Goal: Browse casually: Explore the website without a specific task or goal

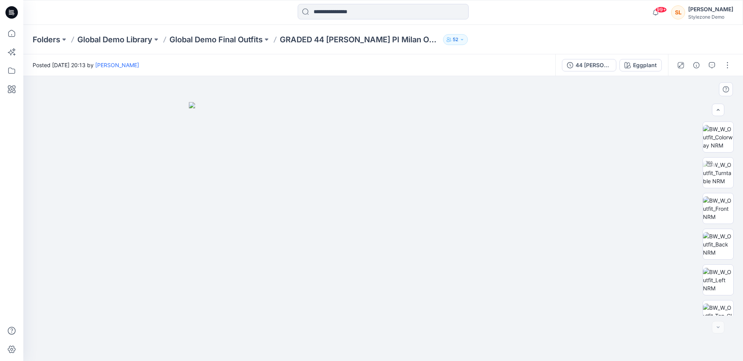
scroll to position [516, 0]
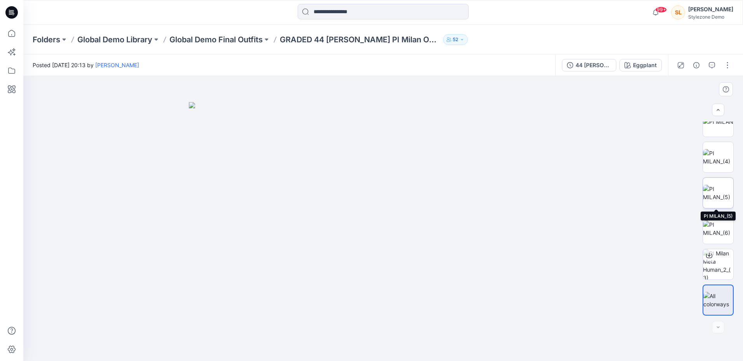
click at [709, 185] on img at bounding box center [718, 193] width 30 height 16
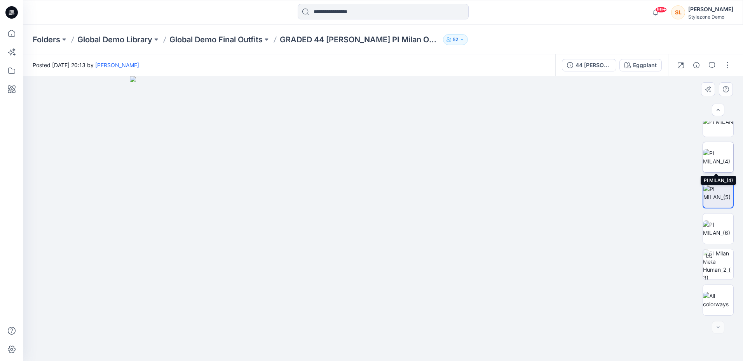
click at [724, 156] on img at bounding box center [718, 157] width 30 height 16
click at [724, 156] on img at bounding box center [718, 159] width 30 height 16
click at [742, 297] on html "99+ Notifications [PERSON_NAME] shared W_Printed Midi Dress in Unknown Folder (…" at bounding box center [371, 180] width 743 height 361
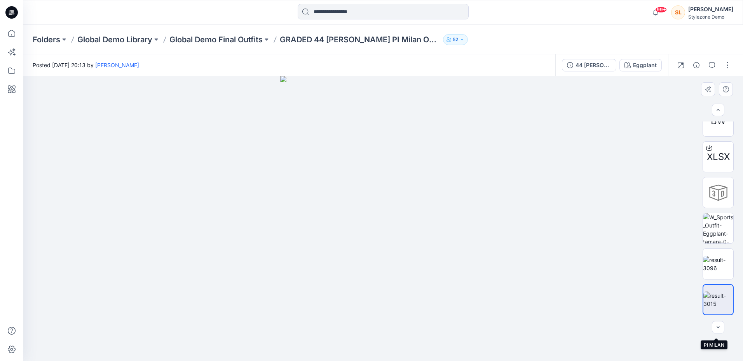
scroll to position [301, 0]
click at [713, 199] on div at bounding box center [717, 193] width 31 height 31
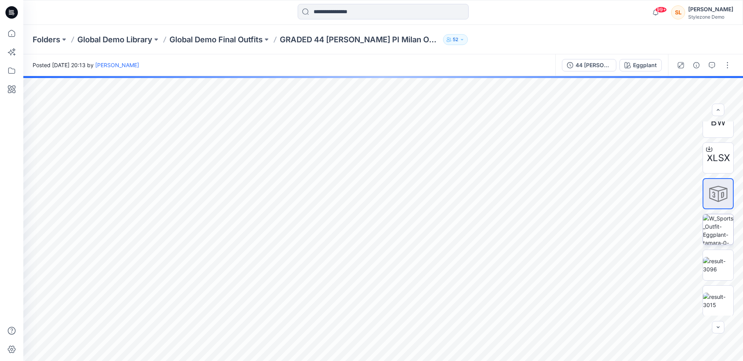
click at [723, 233] on img at bounding box center [718, 229] width 30 height 30
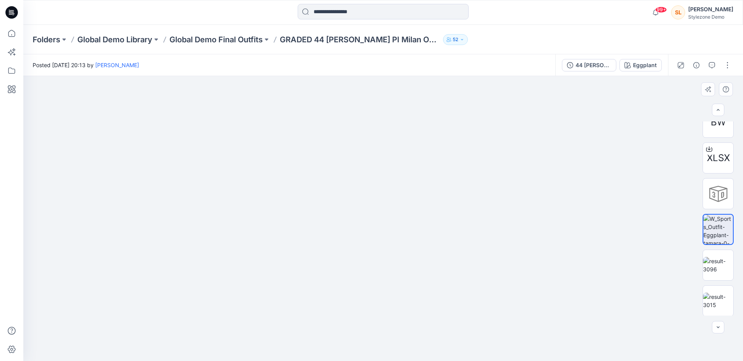
click at [737, 197] on div "BW XLSX" at bounding box center [718, 219] width 50 height 194
click at [566, 289] on div at bounding box center [382, 218] width 719 height 285
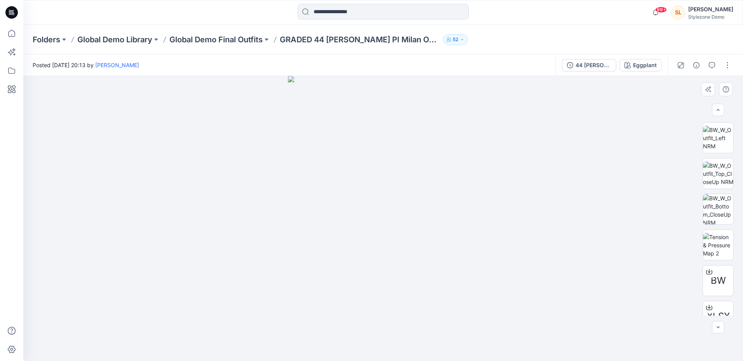
click at [456, 282] on img at bounding box center [383, 218] width 190 height 285
click at [712, 194] on img at bounding box center [718, 198] width 30 height 24
click at [720, 216] on img at bounding box center [718, 214] width 30 height 16
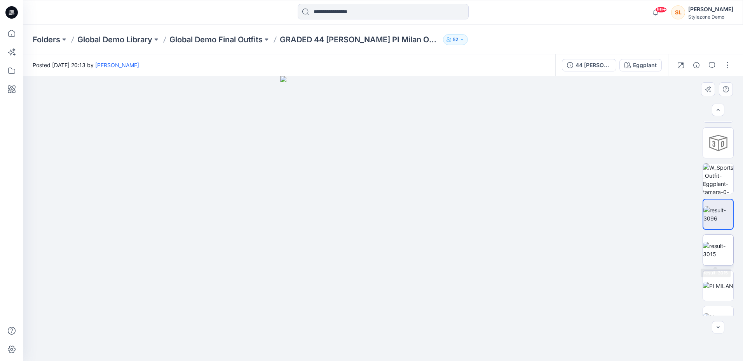
click at [718, 242] on img at bounding box center [718, 250] width 30 height 16
click at [718, 182] on img at bounding box center [718, 179] width 30 height 30
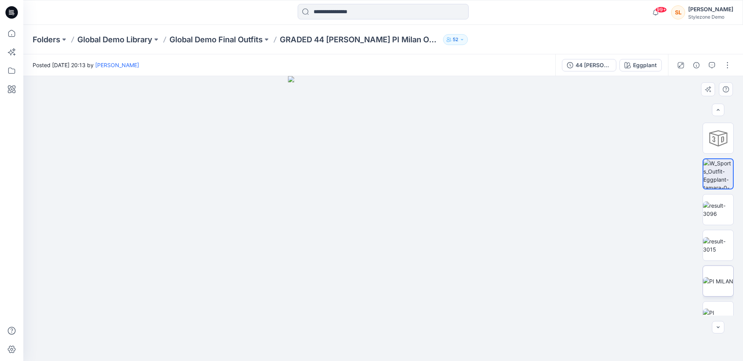
scroll to position [364, 0]
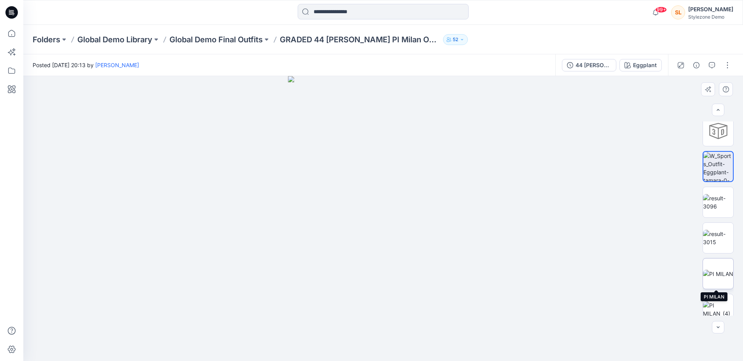
click at [725, 273] on img at bounding box center [718, 274] width 30 height 8
